Goal: Information Seeking & Learning: Learn about a topic

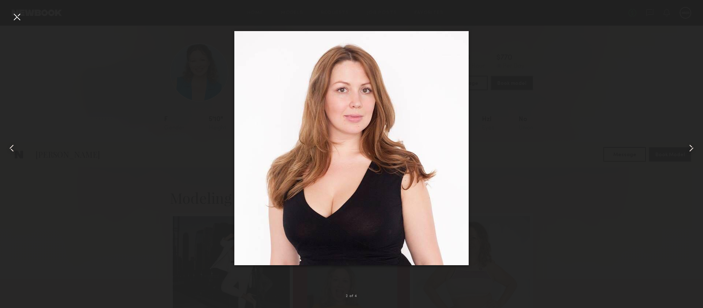
scroll to position [1712, 0]
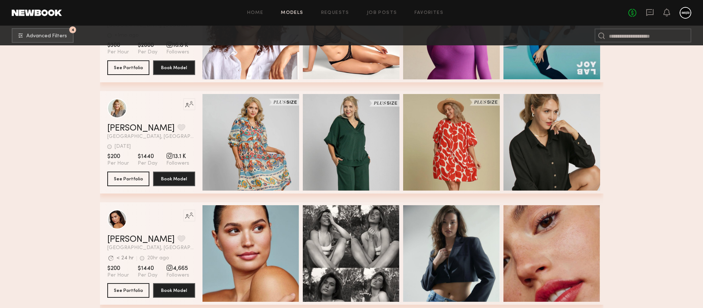
scroll to position [415, 0]
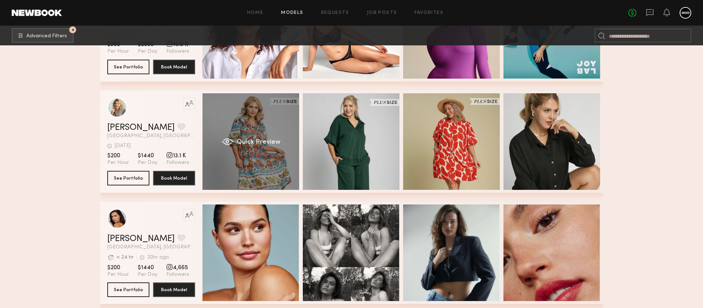
click at [259, 133] on div "Quick Preview" at bounding box center [251, 141] width 97 height 97
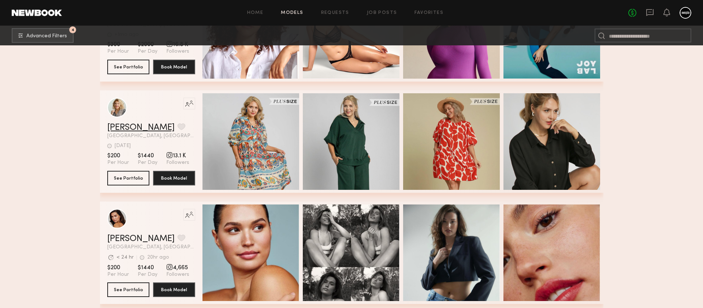
click at [115, 132] on link "Kaila U." at bounding box center [140, 127] width 67 height 9
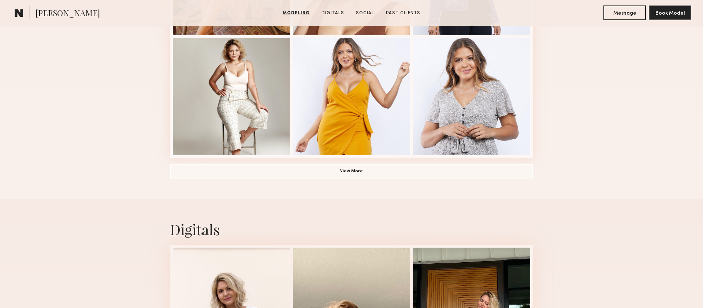
scroll to position [537, 0]
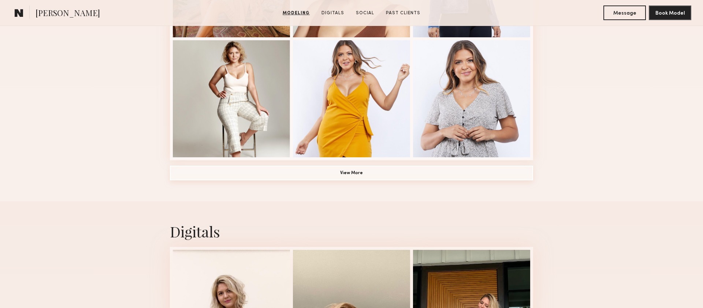
click at [258, 177] on button "View More" at bounding box center [351, 173] width 363 height 15
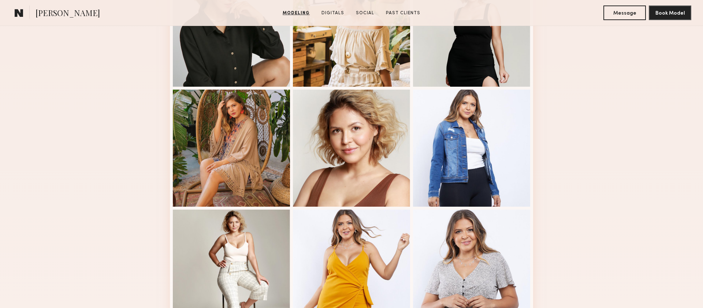
scroll to position [368, 0]
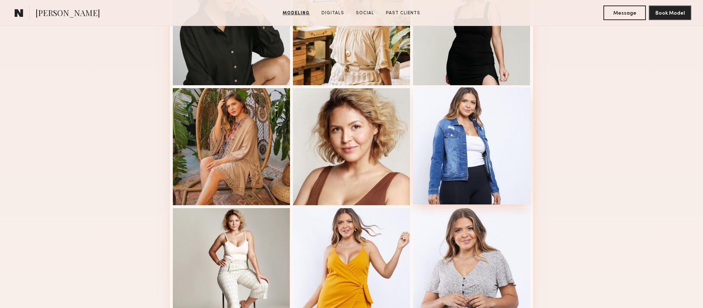
click at [456, 148] on div at bounding box center [471, 146] width 117 height 117
click at [659, 85] on div "Modeling Portfolio" at bounding box center [351, 134] width 703 height 670
click at [23, 72] on div "Modeling Portfolio" at bounding box center [351, 134] width 703 height 670
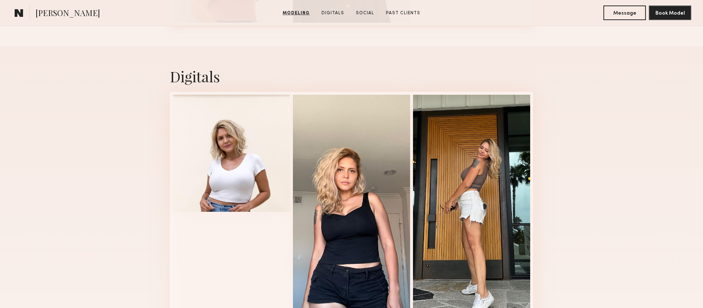
scroll to position [793, 0]
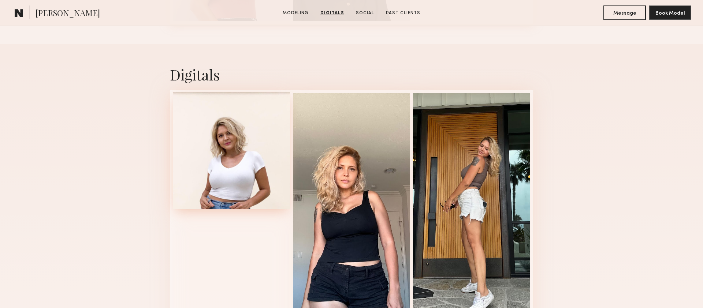
click at [246, 153] on div at bounding box center [231, 150] width 117 height 117
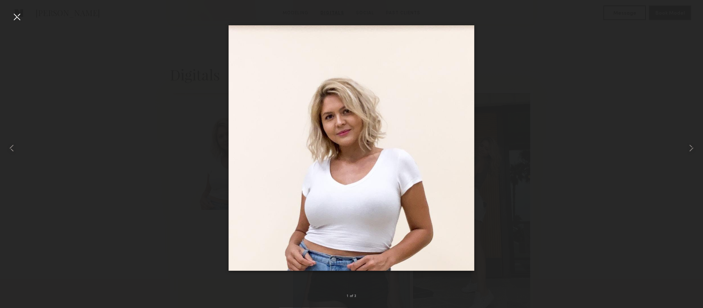
click at [19, 7] on nb-gallery-light "1 of 3" at bounding box center [351, 154] width 703 height 308
click at [19, 18] on div at bounding box center [17, 17] width 12 height 12
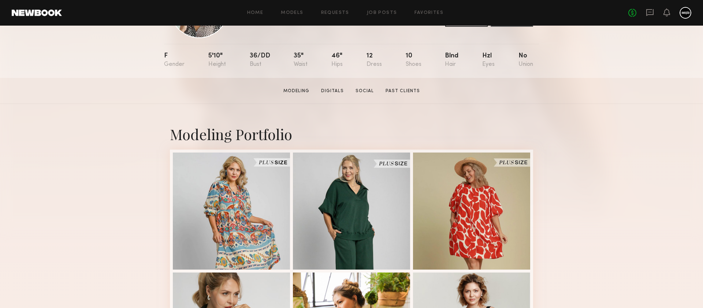
scroll to position [64, 0]
click at [230, 190] on div at bounding box center [231, 210] width 117 height 117
